Goal: Task Accomplishment & Management: Use online tool/utility

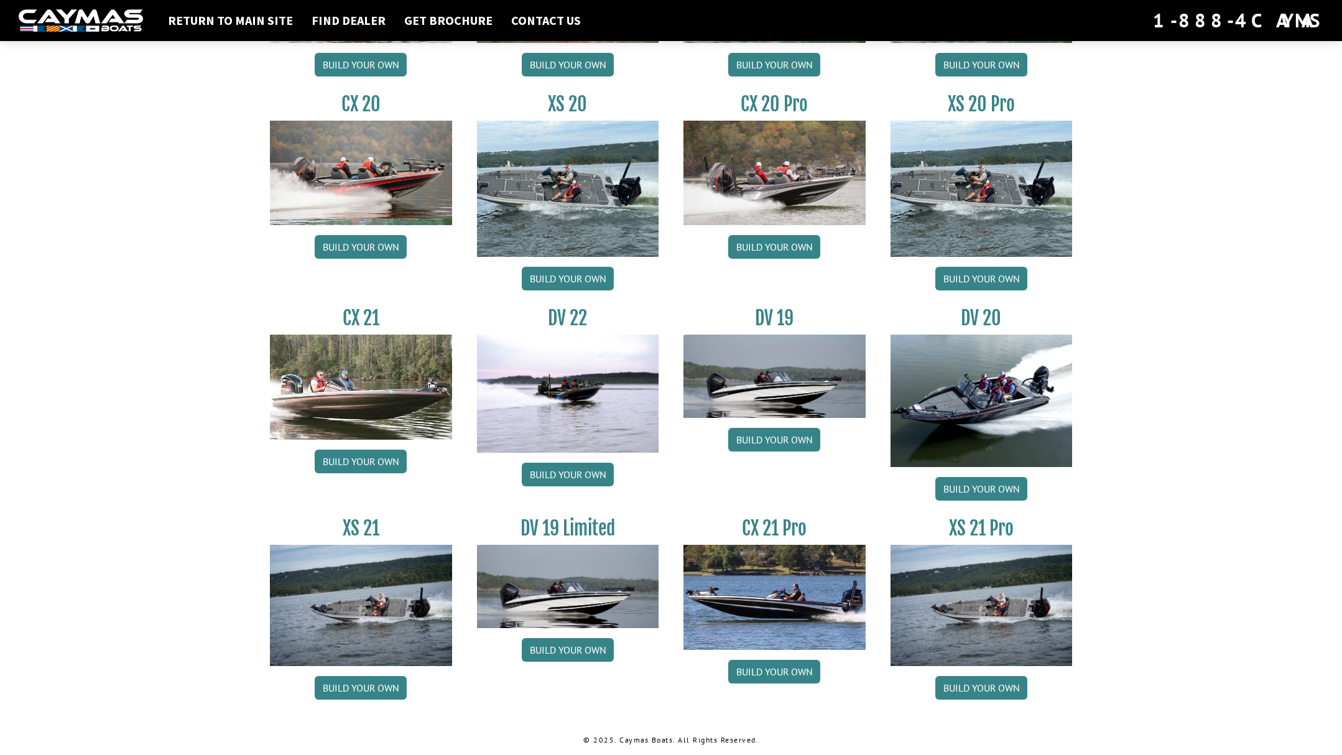
scroll to position [1222, 0]
click at [579, 469] on link "Build your own" at bounding box center [568, 474] width 92 height 24
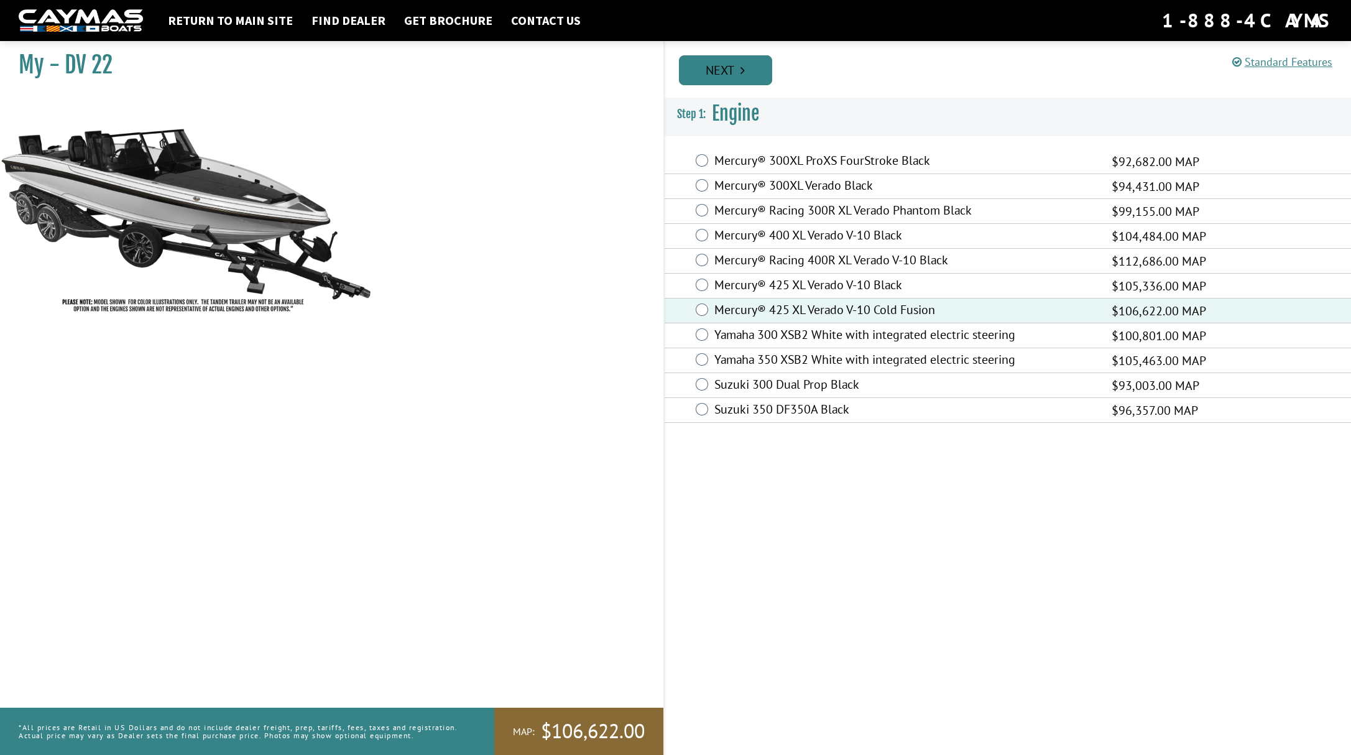
click at [742, 75] on icon "Pagination" at bounding box center [742, 70] width 4 height 12
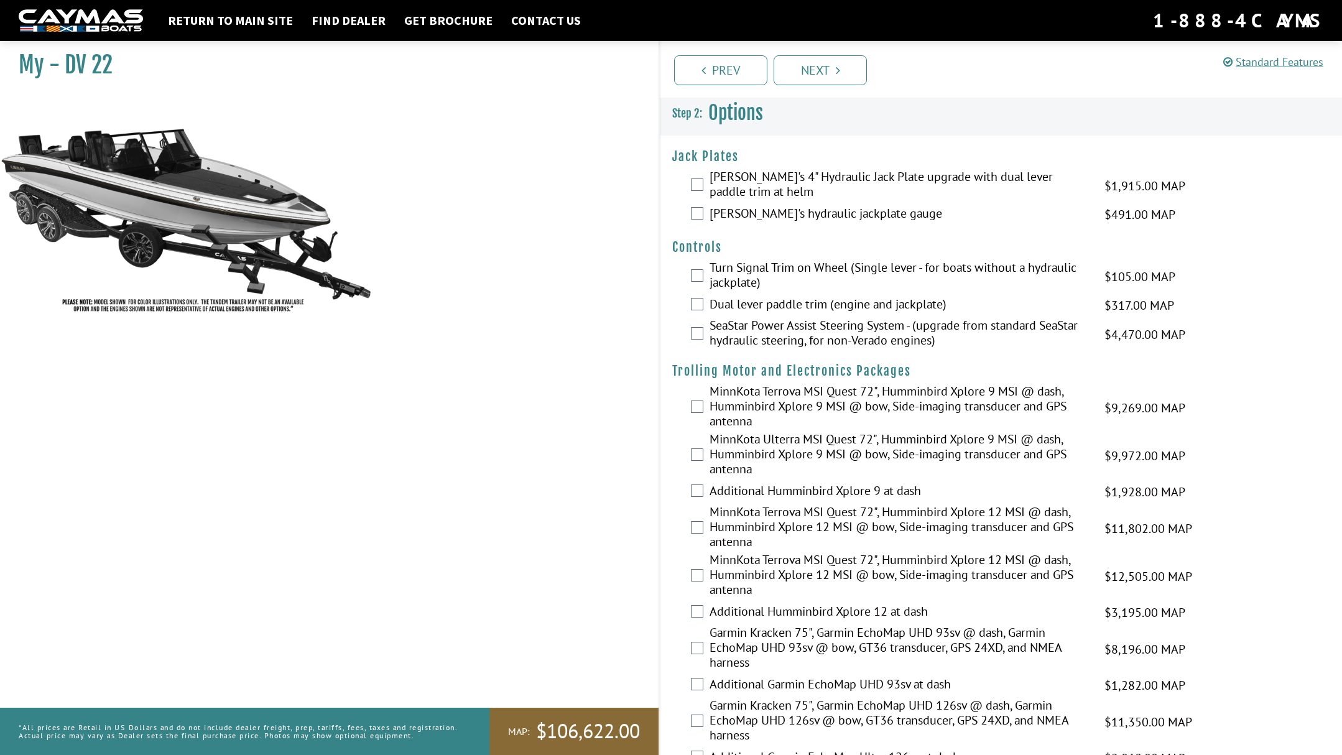
click at [696, 191] on div "[PERSON_NAME]'s 4" Hydraulic Jack Plate upgrade with dual lever paddle trim at …" at bounding box center [1001, 185] width 682 height 33
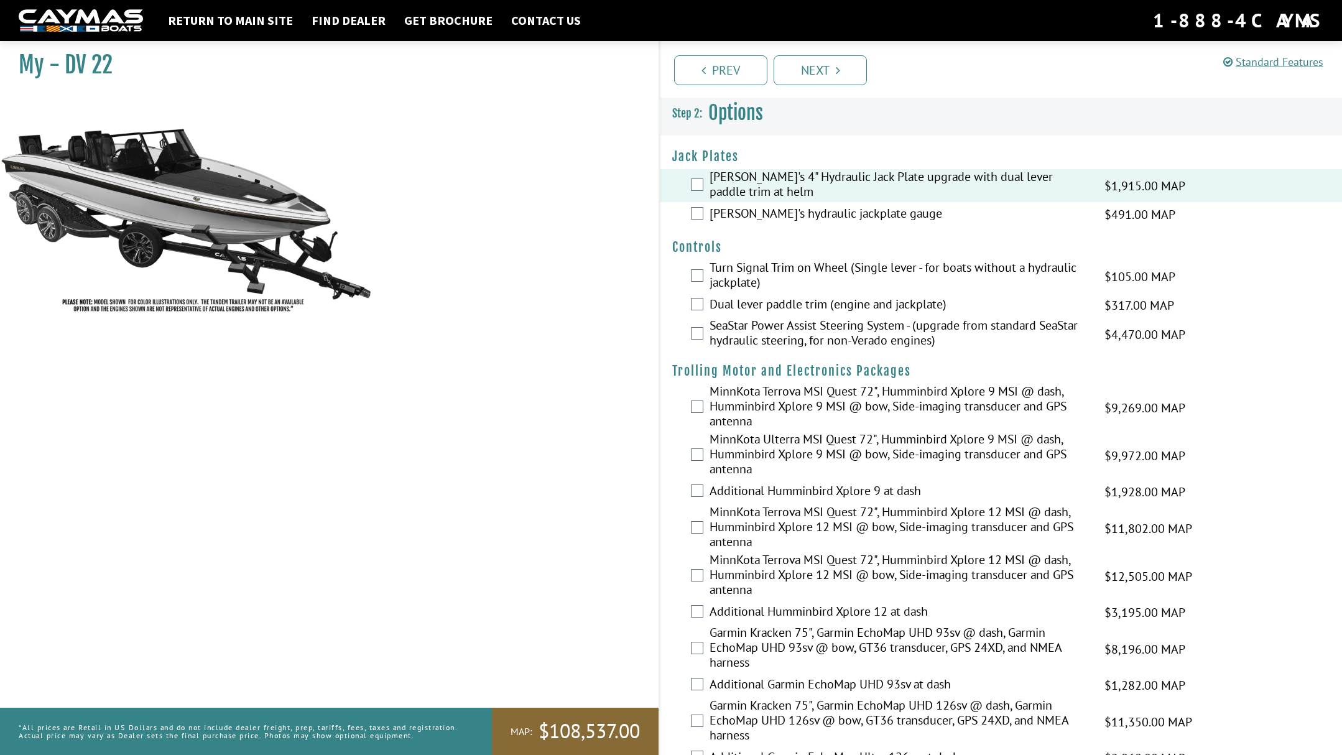
click at [690, 336] on div "SeaStar Power Assist Steering System - (upgrade from standard SeaStar hydraulic…" at bounding box center [1001, 334] width 682 height 33
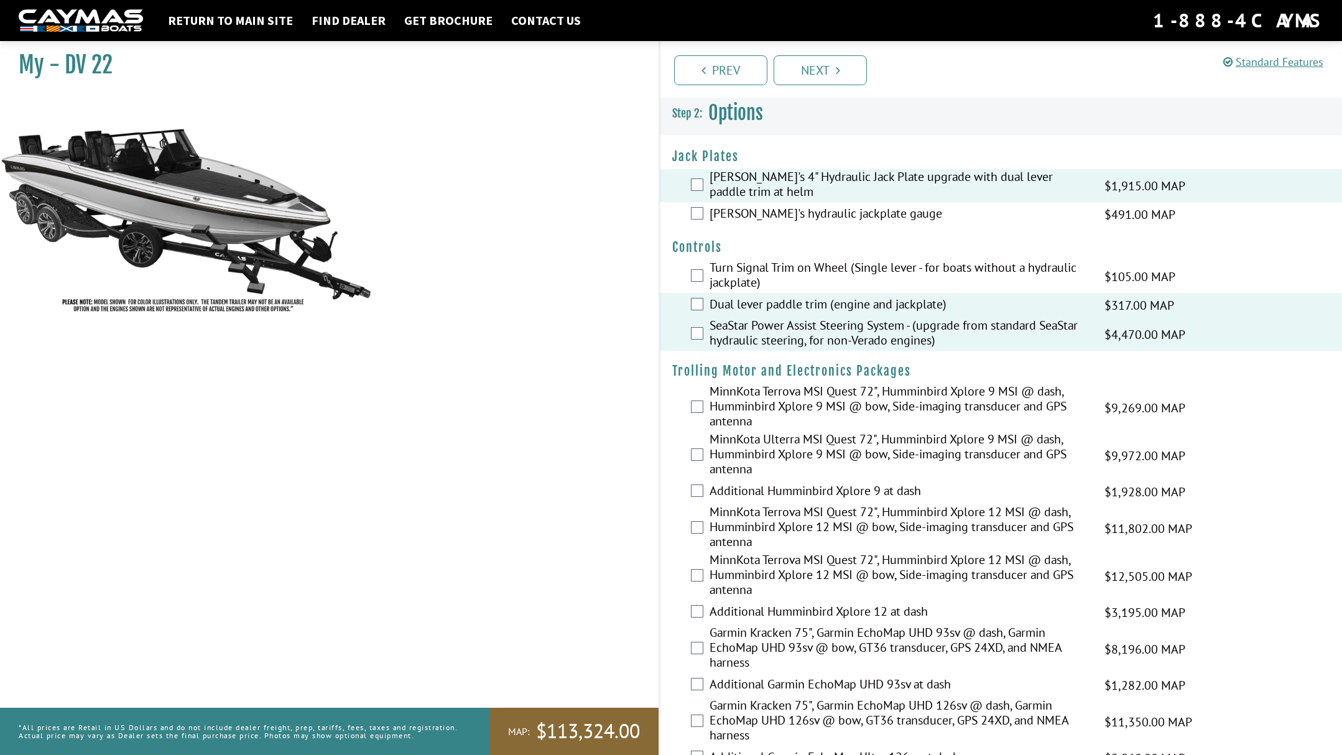
click at [635, 547] on div "My - DV 22" at bounding box center [323, 412] width 671 height 755
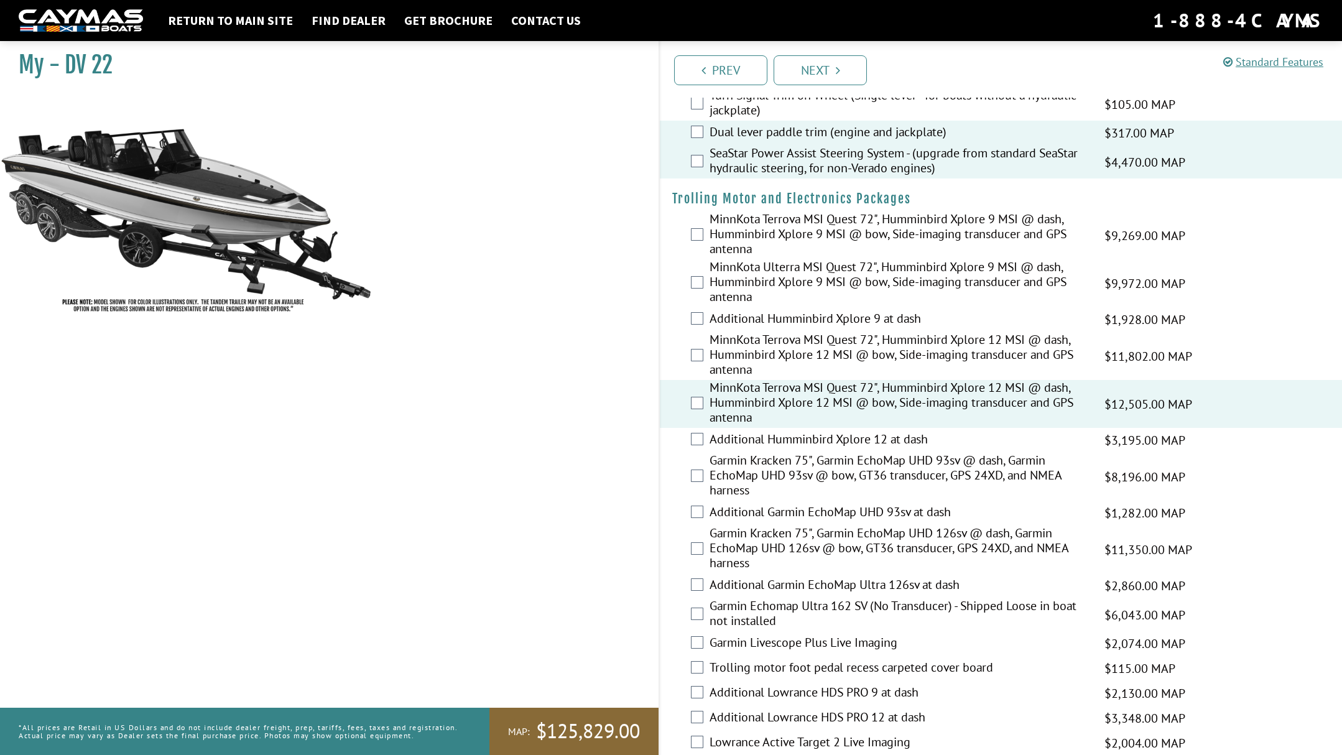
scroll to position [249, 0]
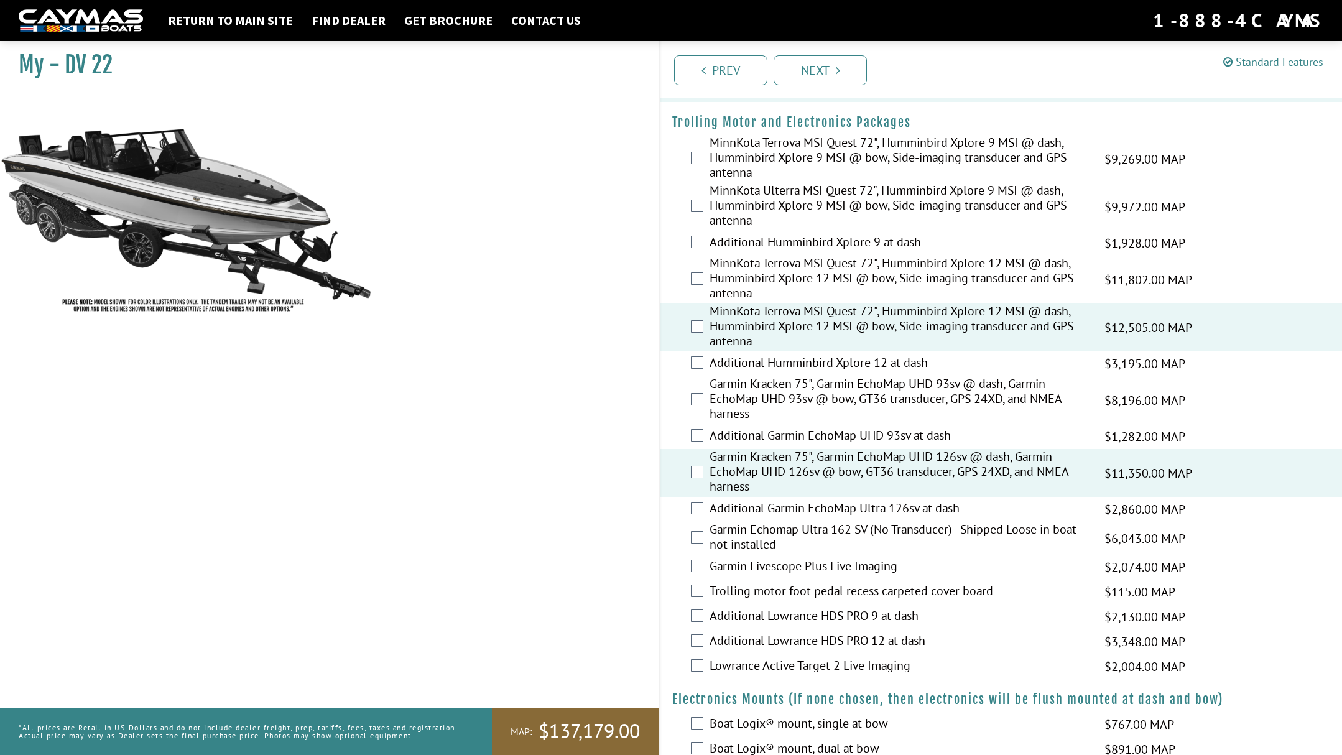
click at [696, 479] on div "Garmin Kracken 75", Garmin EchoMap UHD 126sv @ dash, Garmin EchoMap UHD 126sv @…" at bounding box center [1001, 473] width 682 height 48
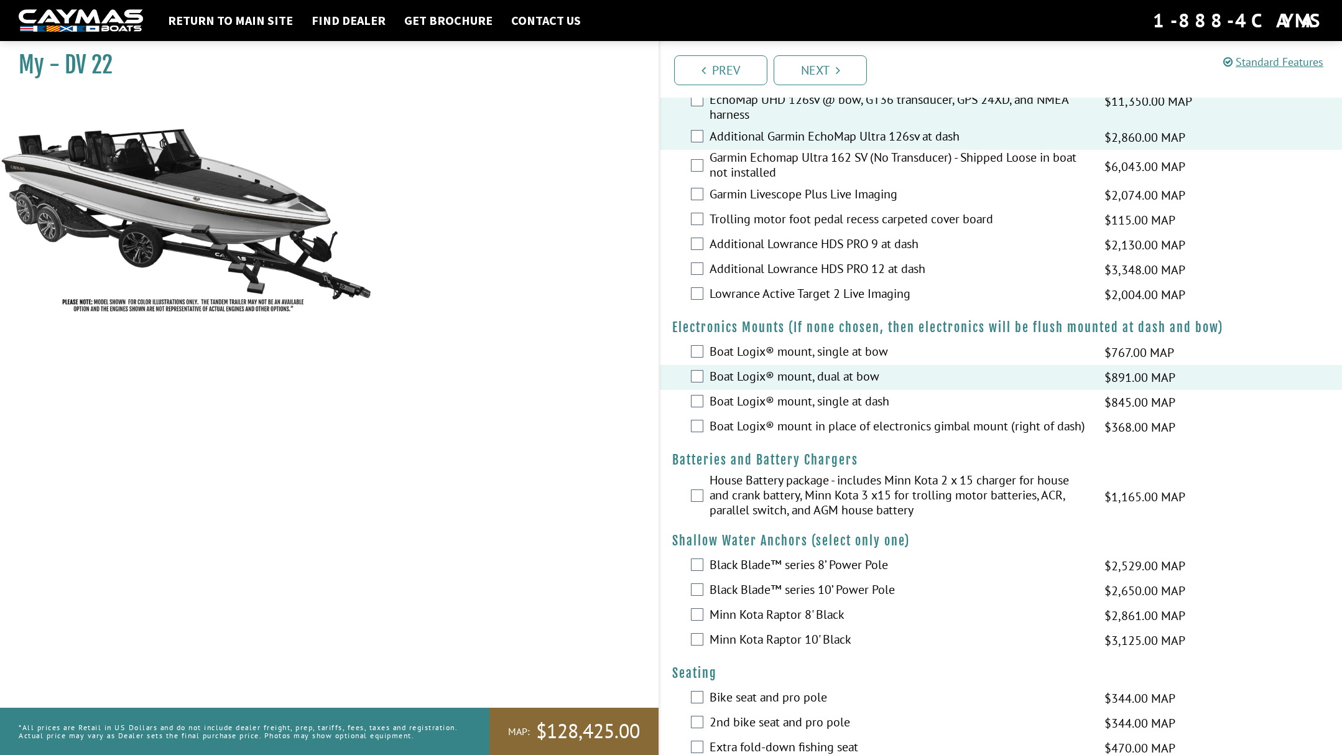
scroll to position [622, 0]
click at [698, 503] on div "House Battery package - includes Minn Kota 2 x 15 charger for house and crank b…" at bounding box center [1001, 495] width 682 height 48
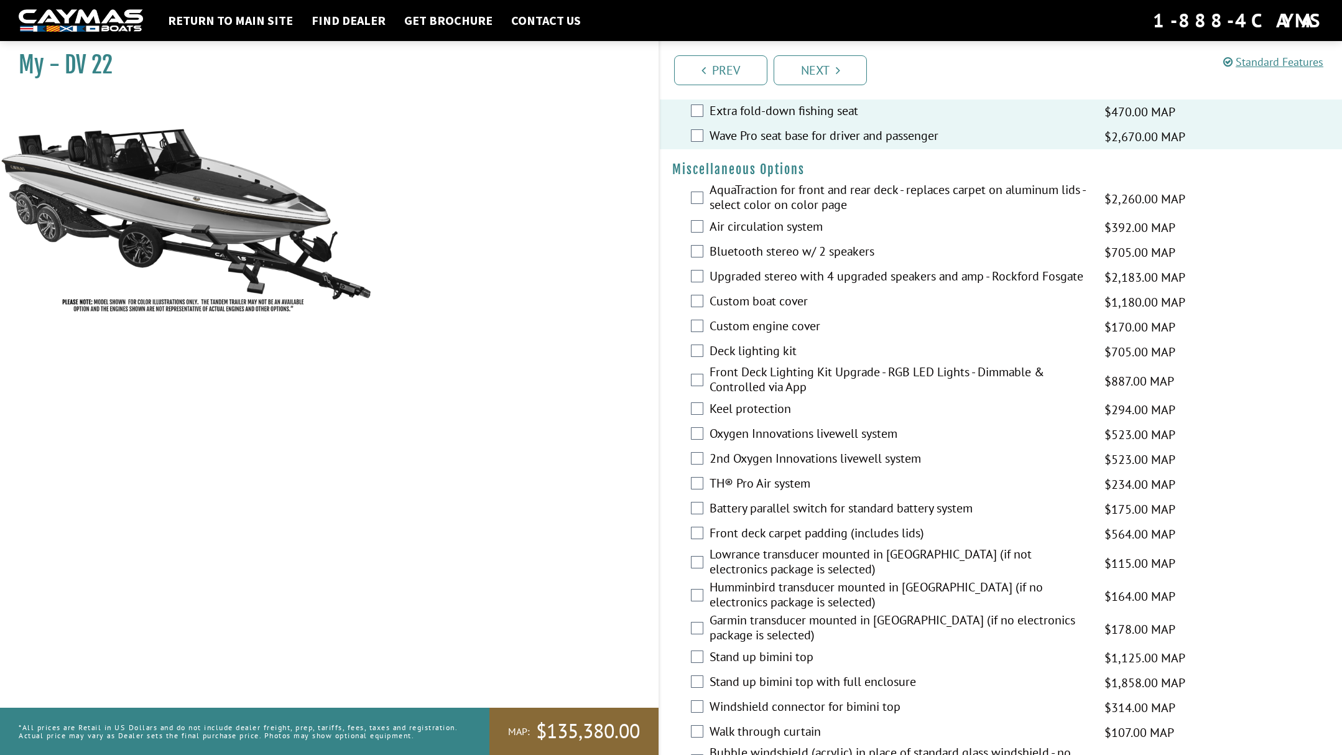
scroll to position [1368, 0]
